Goal: Check status: Check status

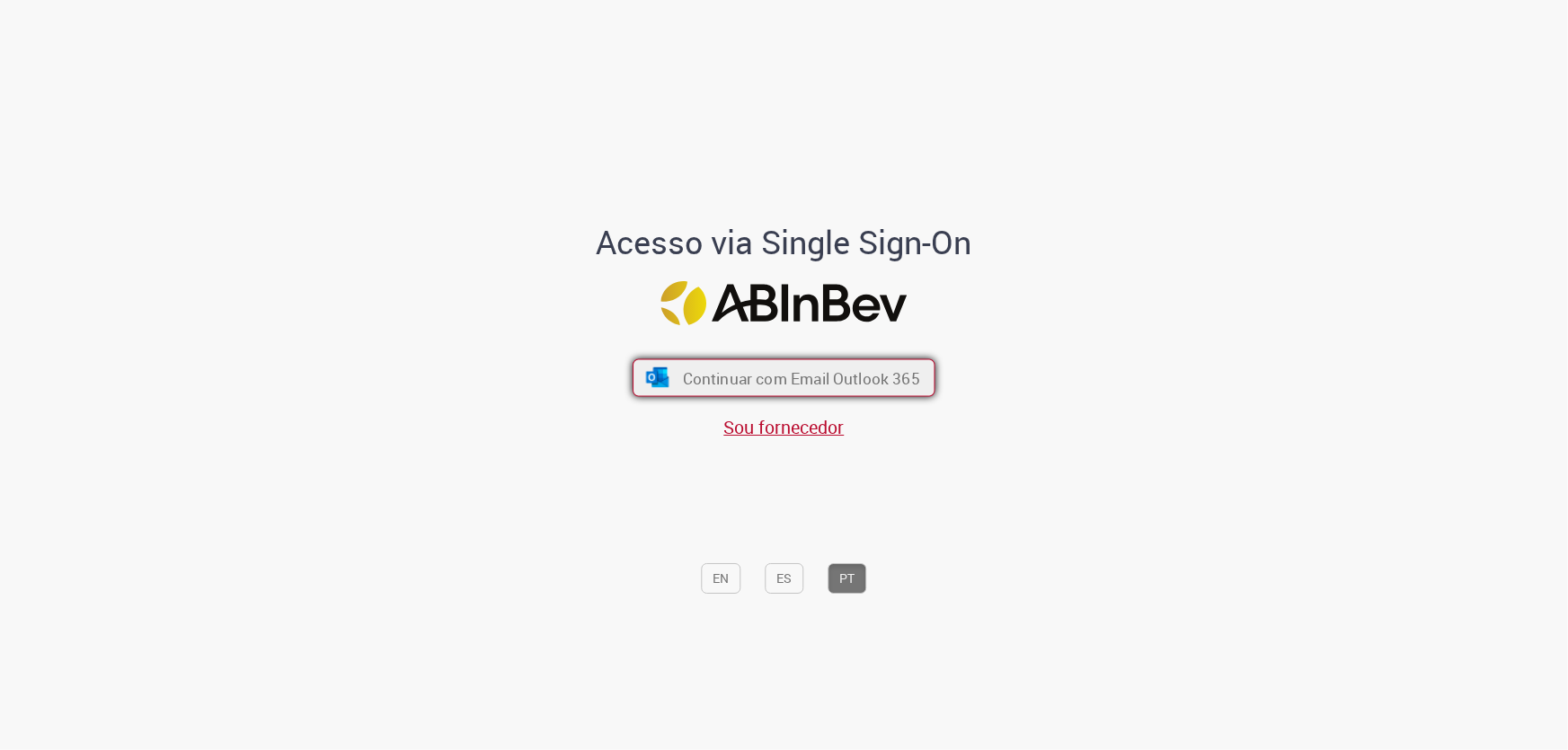
click at [759, 377] on span "Continuar com Email Outlook 365" at bounding box center [802, 377] width 238 height 21
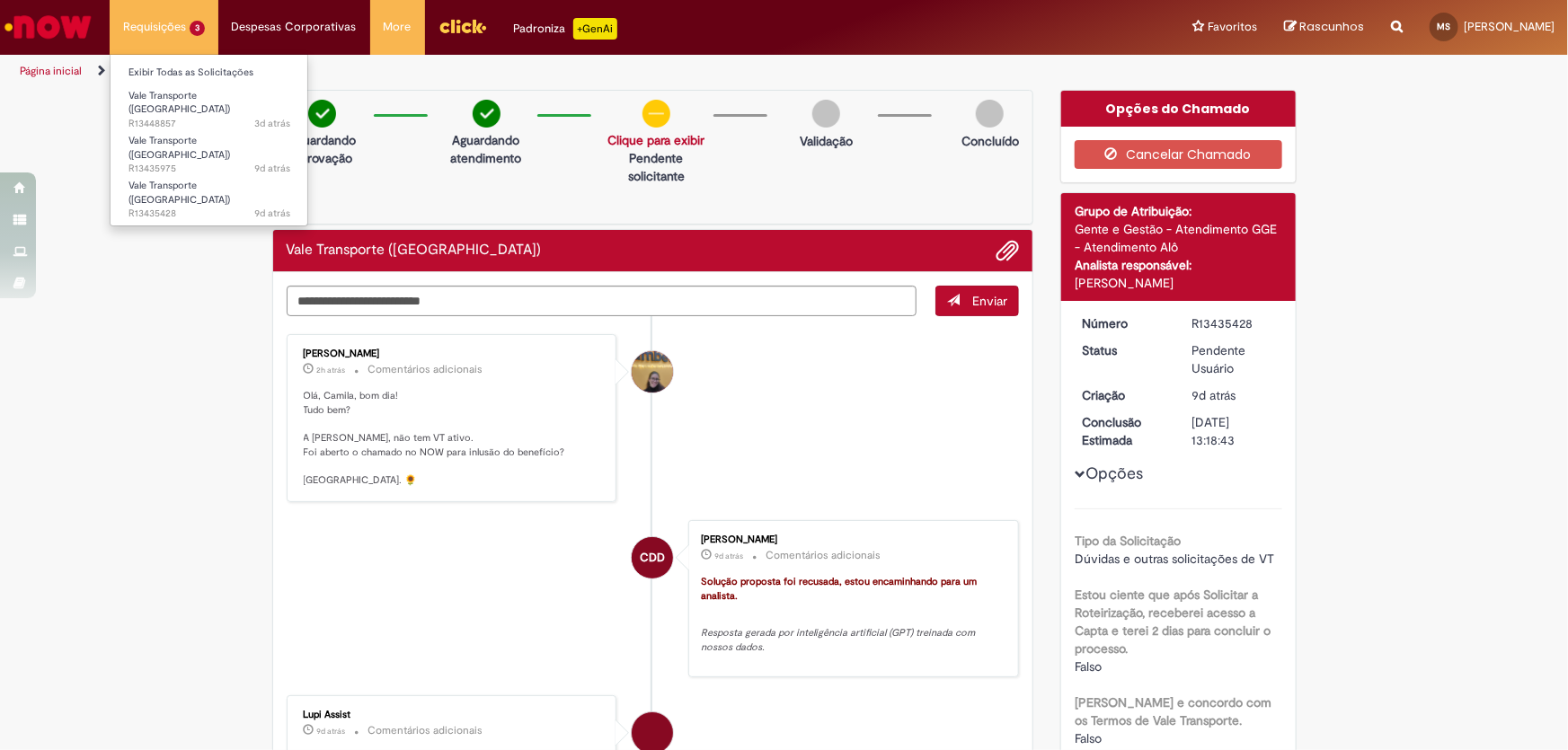
click at [193, 22] on li "Requisições 3 Exibir Todas as Solicitações Vale Transporte (VT) 3d atrás 3 dias…" at bounding box center [164, 27] width 109 height 54
click at [215, 117] on span "3d atrás 3 dias atrás R13448857" at bounding box center [209, 124] width 162 height 15
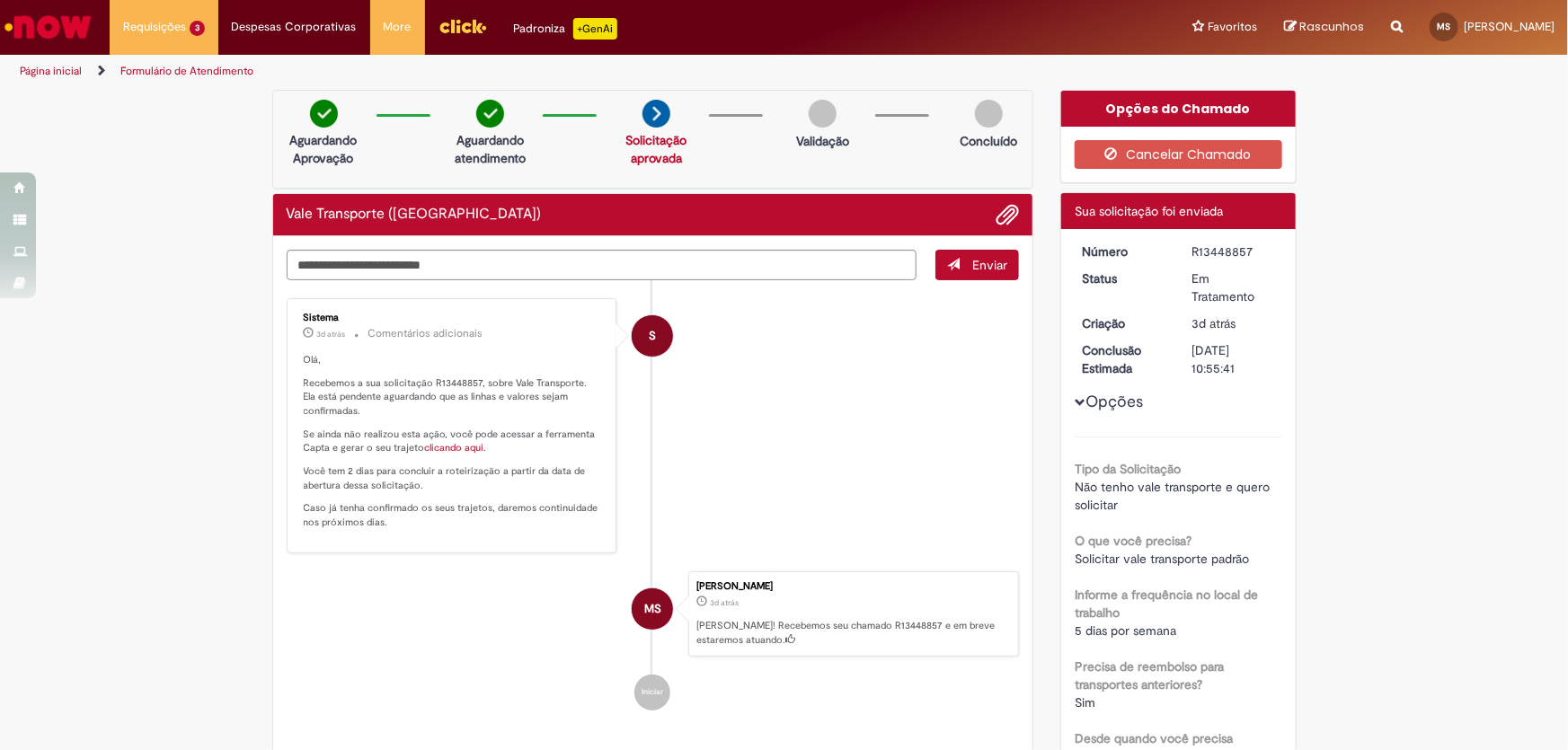
click at [1067, 392] on div "Número R13448857 Status Em Tratamento Criação 3d atrás 3 dias atrás Conclusão E…" at bounding box center [1178, 671] width 235 height 886
click at [1075, 399] on span "Opções para R13448857" at bounding box center [1080, 402] width 11 height 11
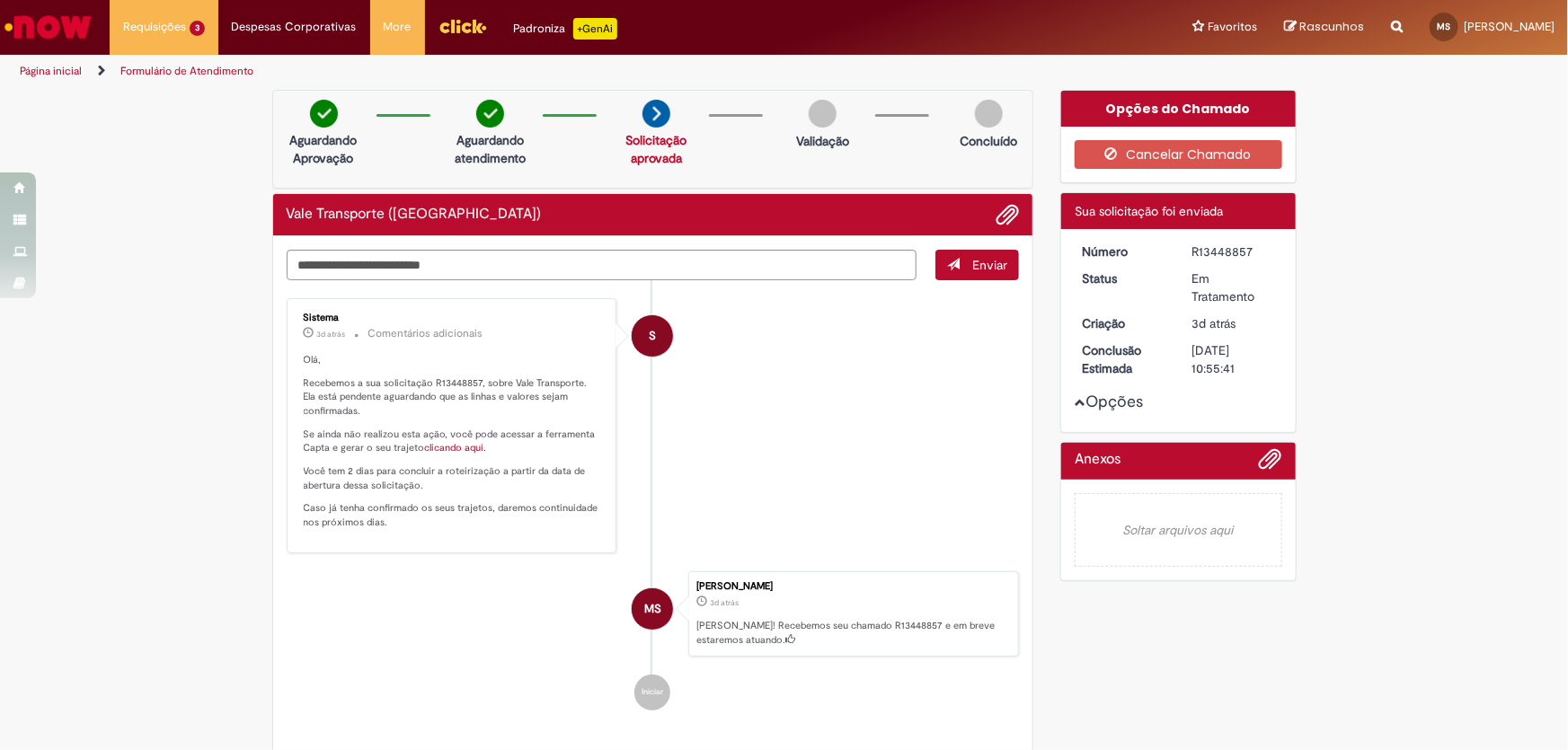
click at [1075, 399] on span "Opções para R13448857" at bounding box center [1080, 402] width 11 height 11
